Goal: Transaction & Acquisition: Book appointment/travel/reservation

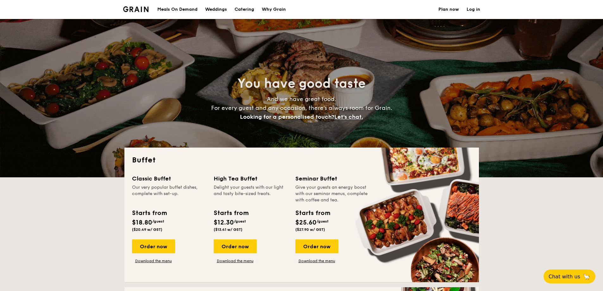
select select
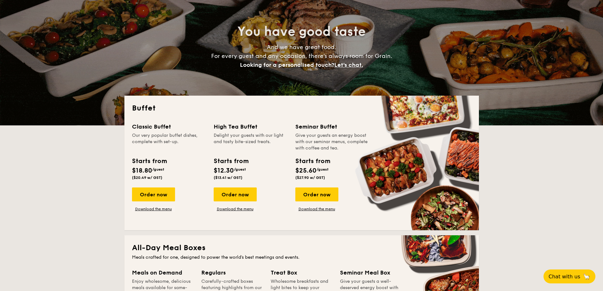
scroll to position [63, 0]
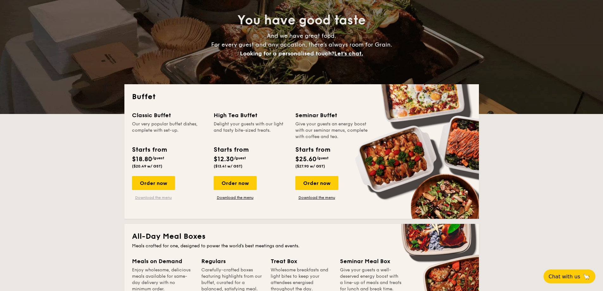
click at [151, 197] on link "Download the menu" at bounding box center [153, 197] width 43 height 5
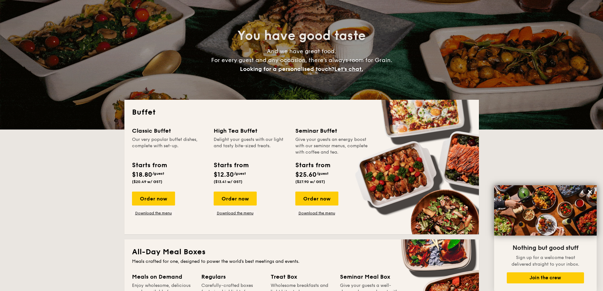
scroll to position [0, 0]
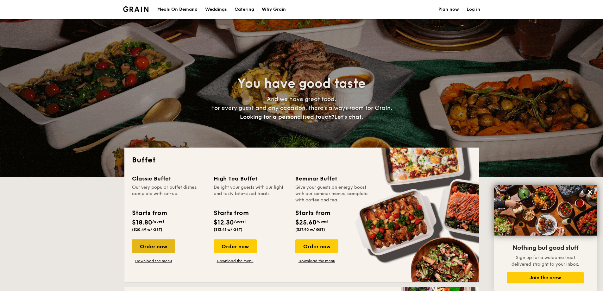
click at [155, 242] on div "Order now" at bounding box center [153, 246] width 43 height 14
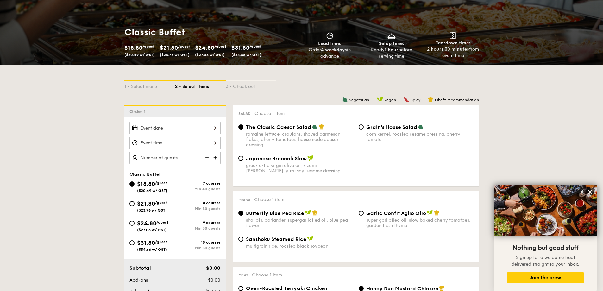
scroll to position [95, 0]
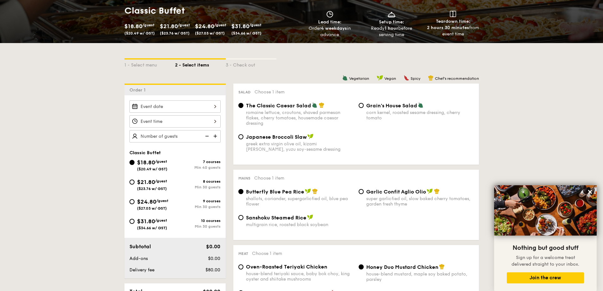
click at [188, 109] on div at bounding box center [174, 106] width 91 height 12
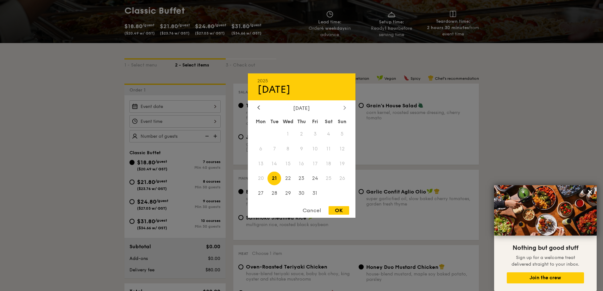
click at [346, 106] on icon at bounding box center [344, 107] width 3 height 4
click at [330, 152] on span "8" at bounding box center [329, 149] width 14 height 14
click at [344, 213] on div "OK" at bounding box center [338, 210] width 21 height 9
type input "[DATE]"
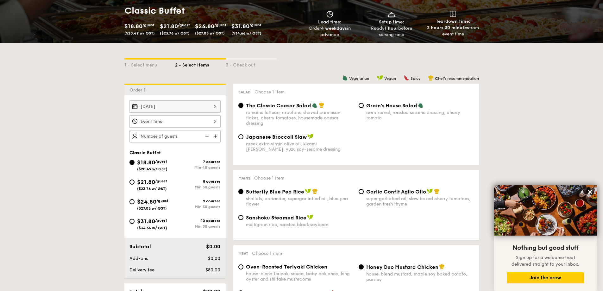
click at [183, 118] on div at bounding box center [174, 121] width 91 height 12
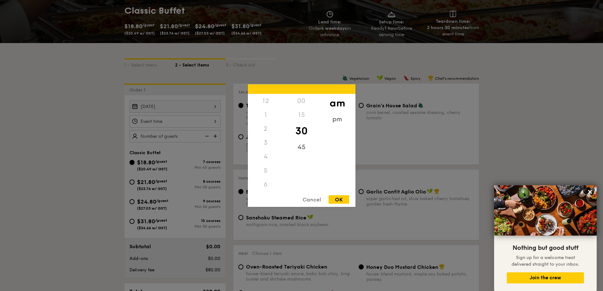
scroll to position [70, 0]
click at [264, 189] on div "11" at bounding box center [266, 191] width 36 height 18
click at [301, 101] on div "00" at bounding box center [302, 103] width 36 height 18
click at [339, 200] on div "OK" at bounding box center [338, 199] width 21 height 9
type input "11:00AM"
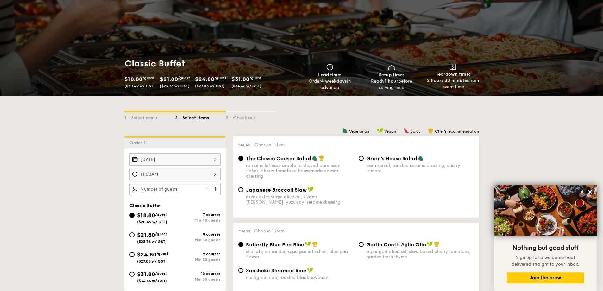
scroll to position [0, 0]
